Goal: Task Accomplishment & Management: Manage account settings

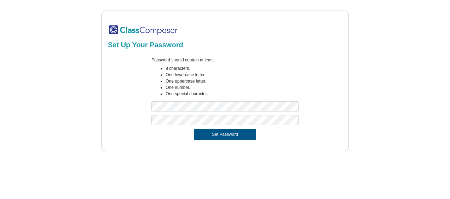
click at [216, 134] on button "Set Password" at bounding box center [225, 134] width 62 height 11
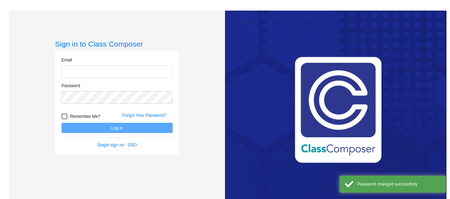
click at [122, 69] on input "email" at bounding box center [117, 71] width 111 height 13
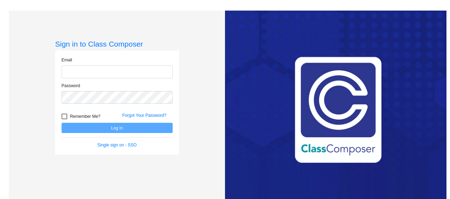
type input "mancij30399e"
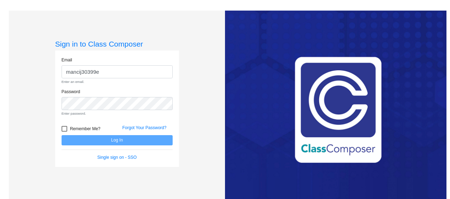
scroll to position [11, 0]
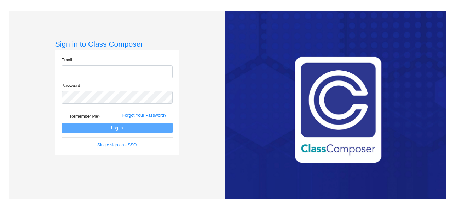
click at [77, 71] on input "email" at bounding box center [117, 71] width 111 height 13
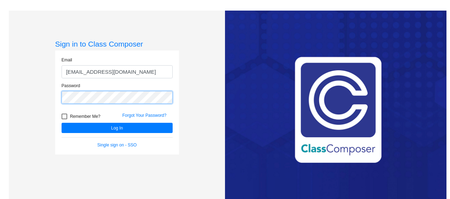
click at [62, 123] on button "Log In" at bounding box center [117, 128] width 111 height 10
click at [37, 94] on div "Sign in to Class Composer Email mancij30399e@kent.k12.wa.us Password Remember M…" at bounding box center [117, 110] width 216 height 199
click at [62, 123] on button "Log In" at bounding box center [117, 128] width 111 height 10
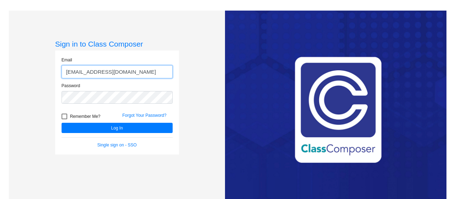
drag, startPoint x: 142, startPoint y: 73, endPoint x: 40, endPoint y: 60, distance: 103.0
click at [40, 60] on div "Sign in to Class Composer Email mancij30399e@kent.k12.wa.us Password Remember M…" at bounding box center [117, 110] width 216 height 199
type input "javier.mancilla@kent.k12.wa.us"
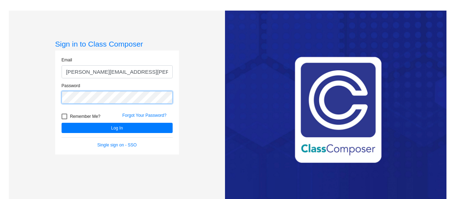
click at [62, 123] on button "Log In" at bounding box center [117, 128] width 111 height 10
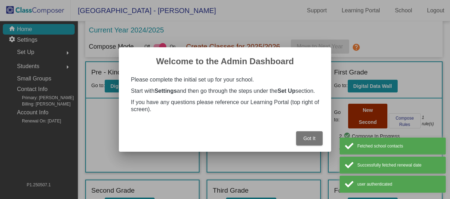
click at [307, 135] on button "Got It" at bounding box center [309, 139] width 27 height 14
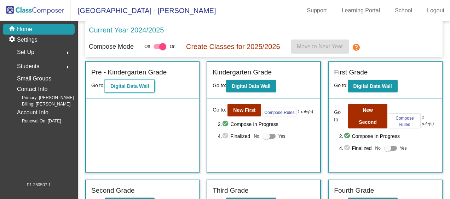
click at [128, 83] on b "Digital Data Wall" at bounding box center [129, 86] width 39 height 6
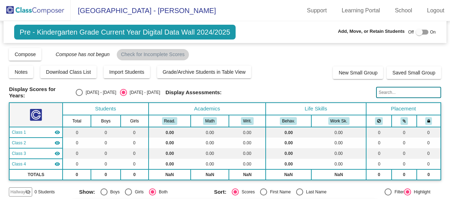
click at [51, 11] on img at bounding box center [35, 10] width 71 height 21
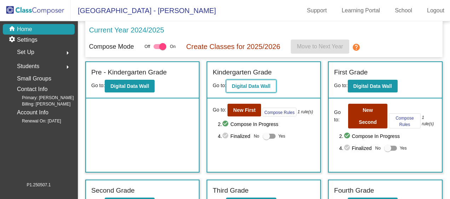
click at [251, 86] on b "Digital Data Wall" at bounding box center [251, 86] width 39 height 6
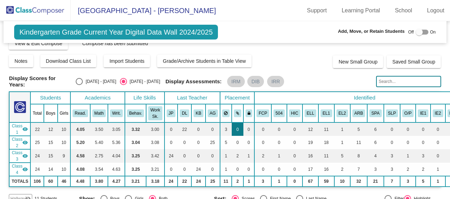
scroll to position [11, 15]
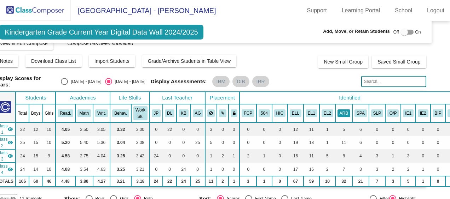
click at [339, 112] on button "ARB" at bounding box center [343, 114] width 13 height 8
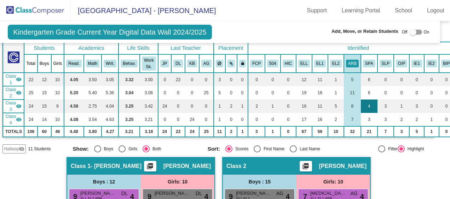
scroll to position [60, 6]
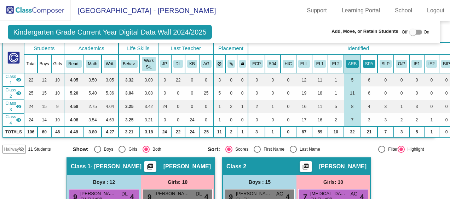
click at [363, 64] on button "SPA" at bounding box center [369, 64] width 12 height 8
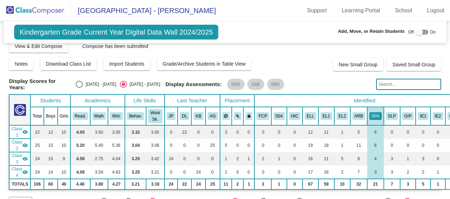
scroll to position [0, 0]
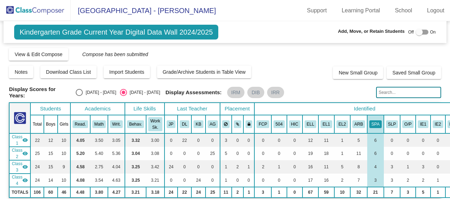
click at [43, 10] on img at bounding box center [35, 10] width 71 height 21
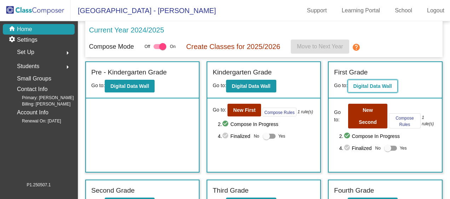
click at [376, 88] on b "Digital Data Wall" at bounding box center [372, 86] width 39 height 6
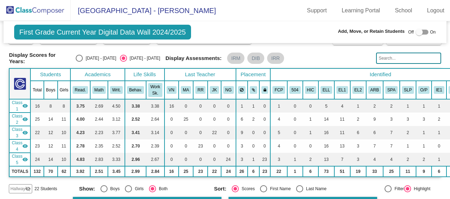
scroll to position [35, 0]
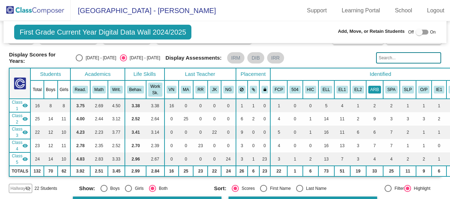
click at [368, 86] on button "ARB" at bounding box center [374, 90] width 13 height 8
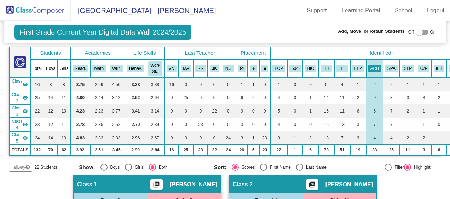
scroll to position [0, 0]
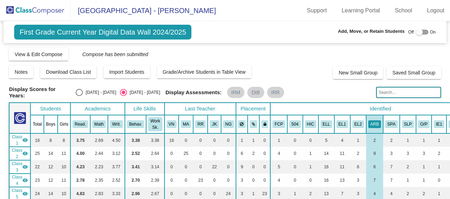
click at [47, 15] on img at bounding box center [35, 10] width 71 height 21
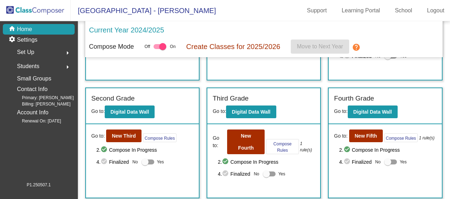
scroll to position [95, 0]
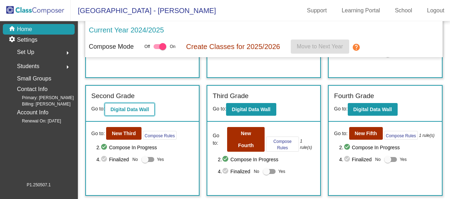
click at [126, 112] on button "Digital Data Wall" at bounding box center [130, 109] width 50 height 13
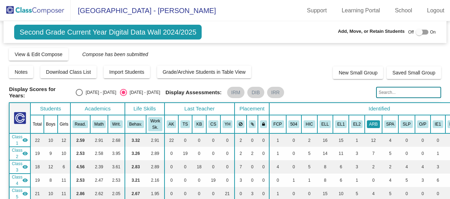
click at [367, 125] on button "ARB" at bounding box center [373, 125] width 13 height 8
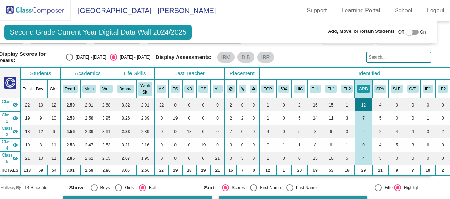
scroll to position [0, 10]
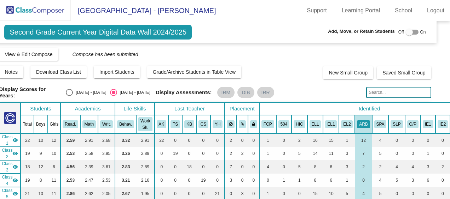
click at [35, 6] on img at bounding box center [35, 10] width 71 height 21
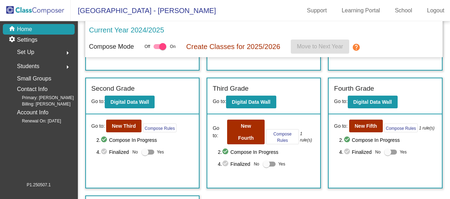
scroll to position [103, 0]
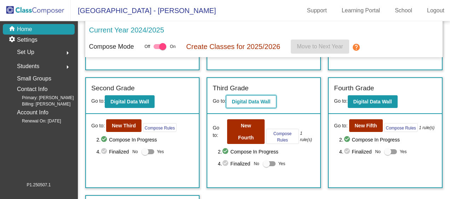
click at [260, 100] on b "Digital Data Wall" at bounding box center [251, 102] width 39 height 6
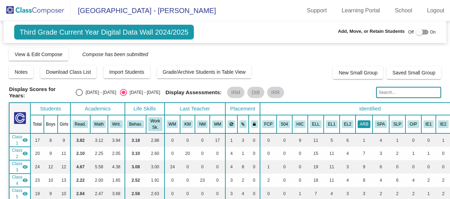
click at [358, 123] on button "ARB" at bounding box center [364, 125] width 13 height 8
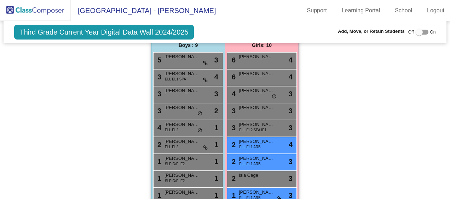
scroll to position [740, 0]
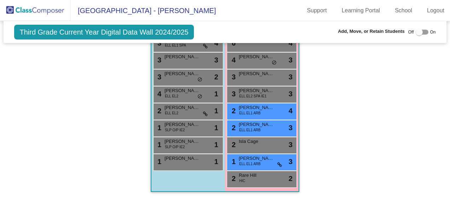
click at [36, 13] on img at bounding box center [35, 10] width 71 height 21
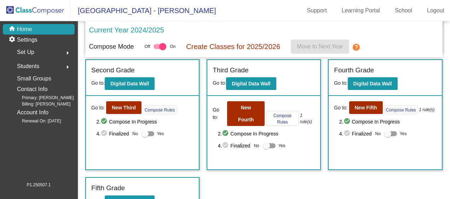
scroll to position [121, 0]
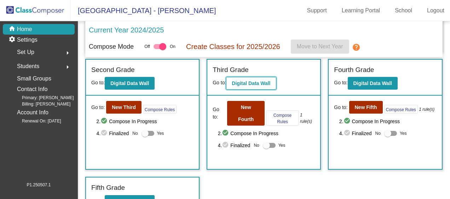
click at [263, 85] on b "Digital Data Wall" at bounding box center [251, 84] width 39 height 6
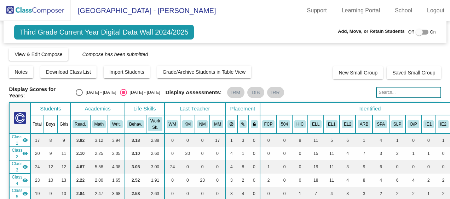
click at [26, 35] on span "Third Grade Current Year Digital Data Wall 2024/2025" at bounding box center [103, 32] width 179 height 15
click at [43, 6] on img at bounding box center [35, 10] width 71 height 21
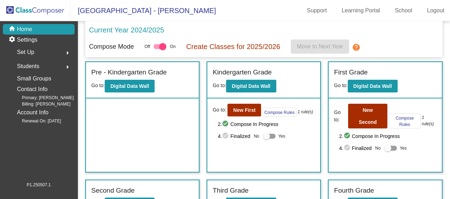
scroll to position [97, 0]
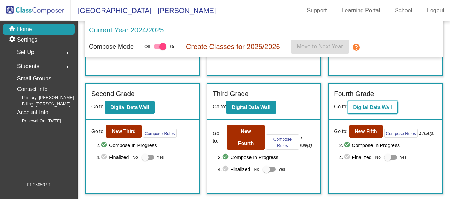
click at [358, 108] on b "Digital Data Wall" at bounding box center [372, 108] width 39 height 6
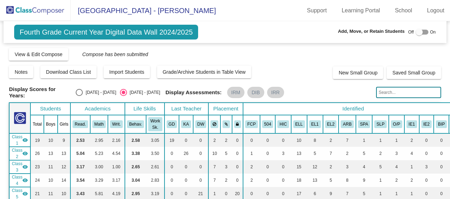
click at [33, 11] on img at bounding box center [35, 10] width 71 height 21
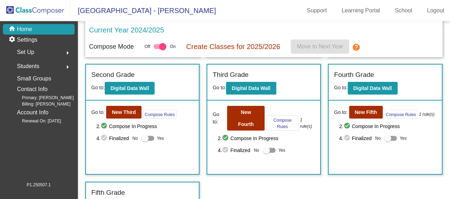
scroll to position [197, 0]
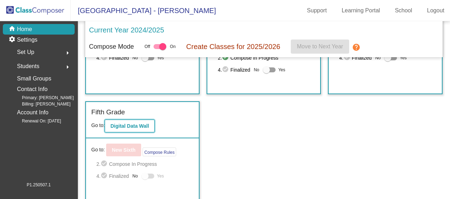
click at [140, 126] on b "Digital Data Wall" at bounding box center [129, 126] width 39 height 6
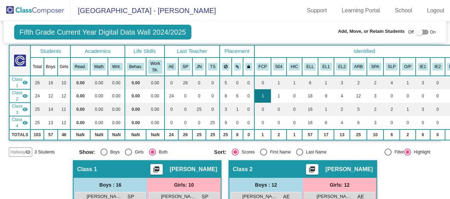
scroll to position [57, 0]
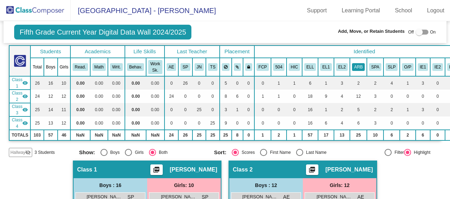
click at [352, 63] on button "ARB" at bounding box center [358, 67] width 13 height 8
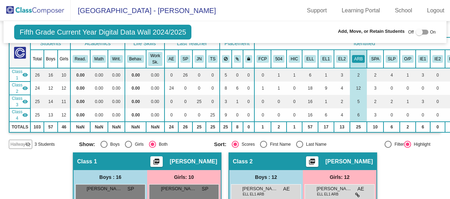
scroll to position [0, 0]
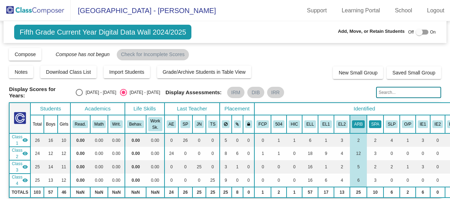
click at [369, 122] on button "SPA" at bounding box center [375, 125] width 12 height 8
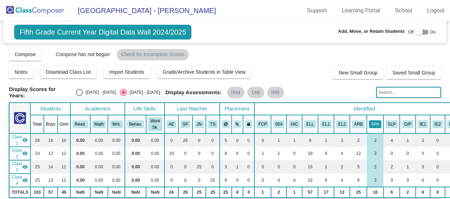
click at [369, 121] on button "SPA" at bounding box center [375, 125] width 12 height 8
click at [55, 123] on th "Boys" at bounding box center [51, 124] width 14 height 18
click at [49, 117] on th "Boys" at bounding box center [51, 124] width 14 height 18
click at [50, 107] on th "Students" at bounding box center [50, 109] width 40 height 12
click at [64, 123] on th "Girls" at bounding box center [64, 124] width 13 height 18
